Goal: Task Accomplishment & Management: Complete application form

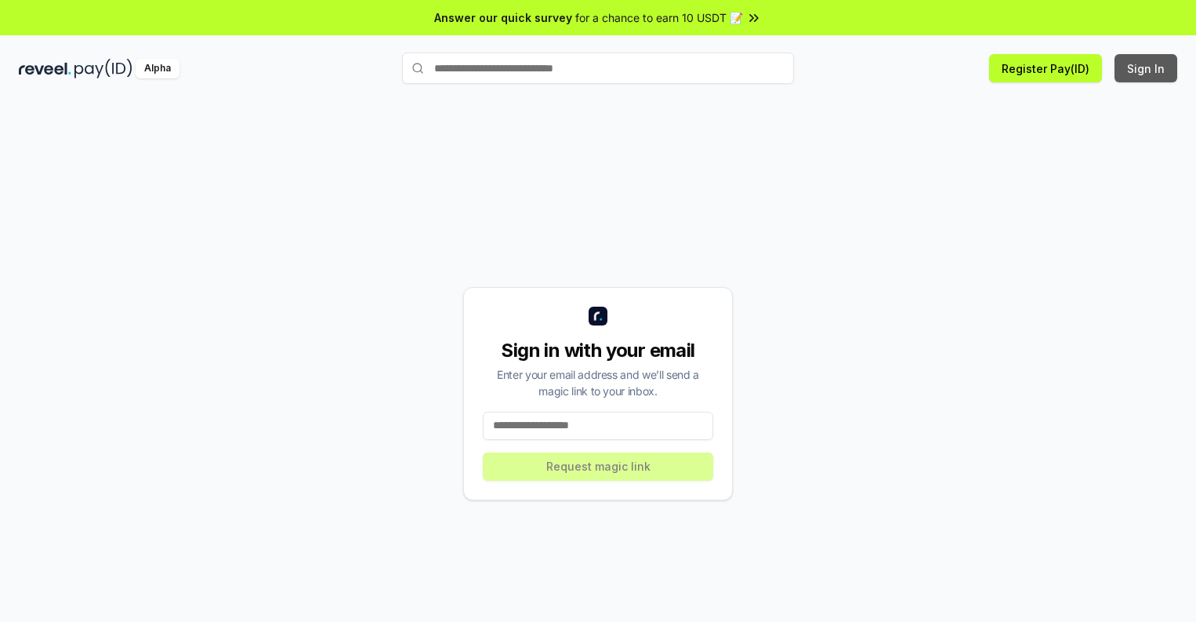
click at [1147, 68] on button "Sign In" at bounding box center [1146, 68] width 63 height 28
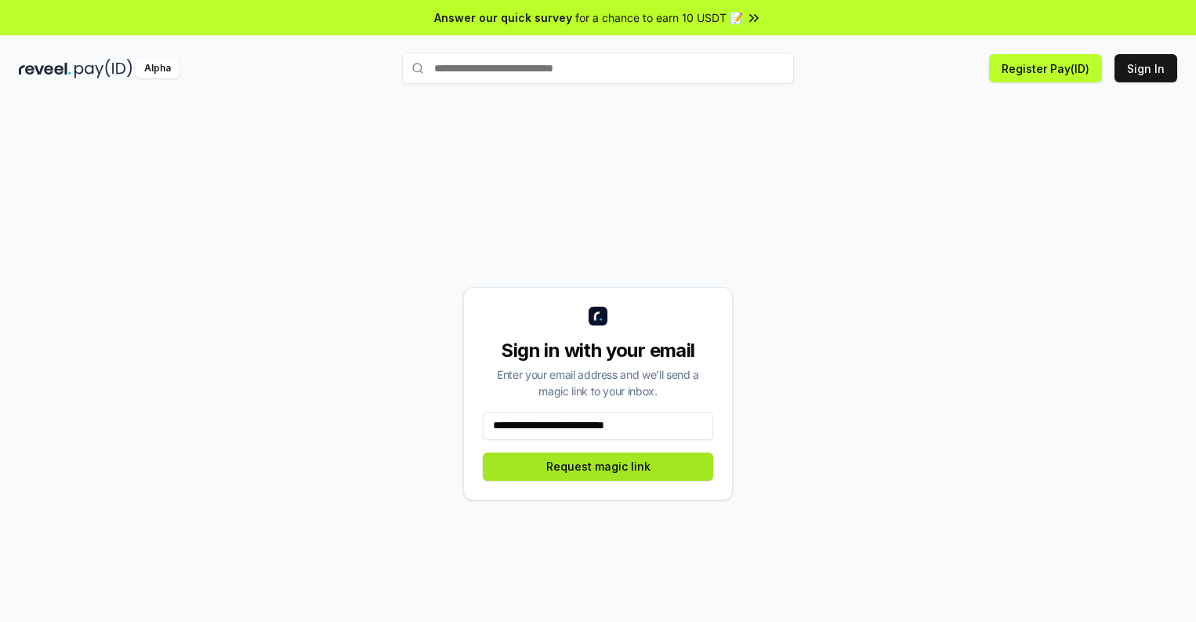
type input "**********"
click at [598, 466] on button "Request magic link" at bounding box center [598, 466] width 230 height 28
